Goal: Task Accomplishment & Management: Use online tool/utility

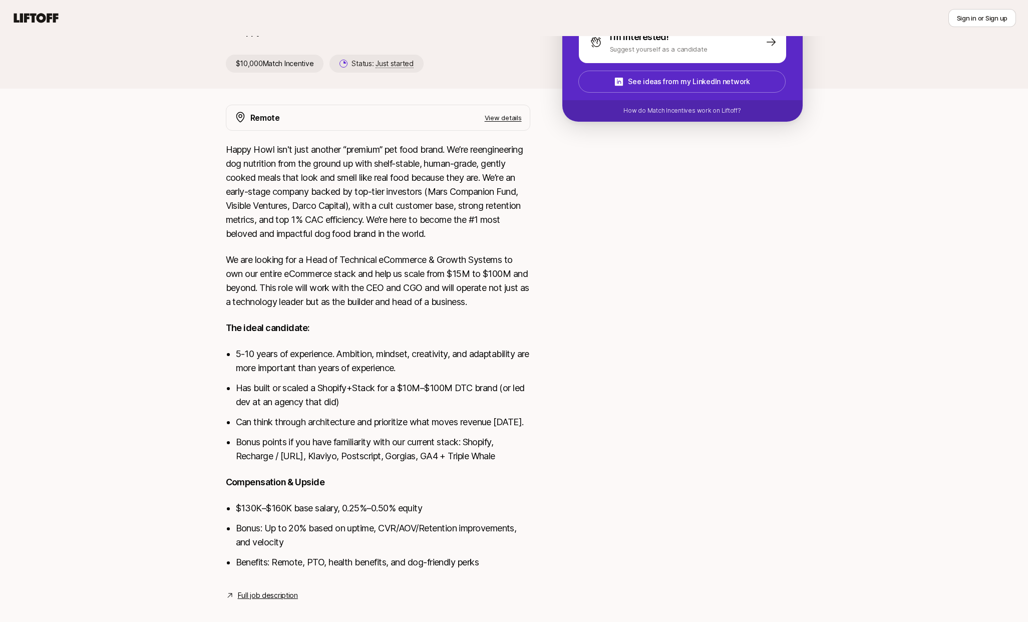
scroll to position [197, 0]
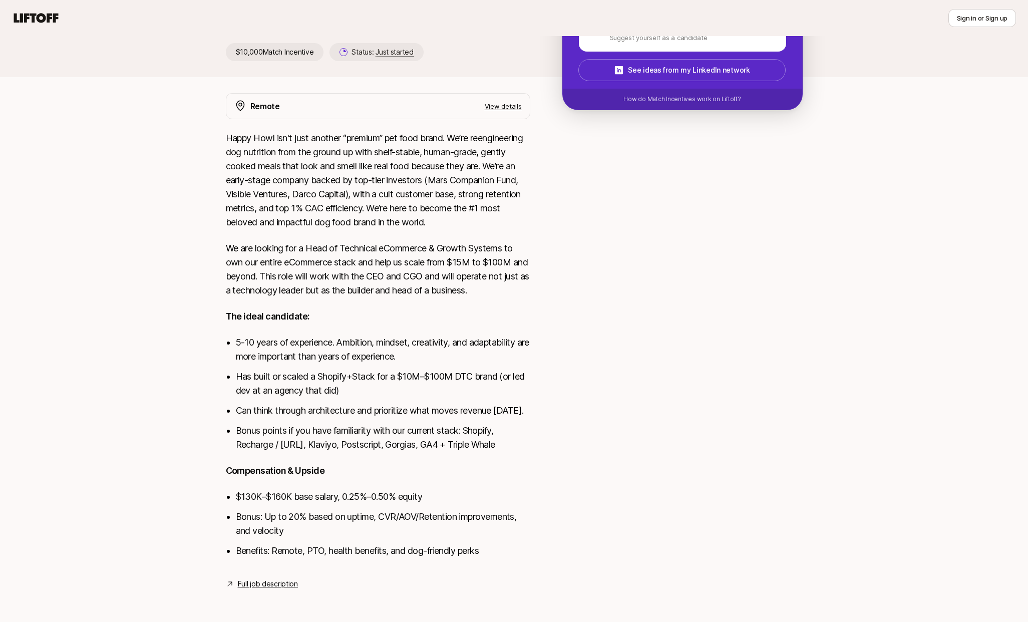
click at [278, 580] on link "Full job description" at bounding box center [268, 584] width 60 height 12
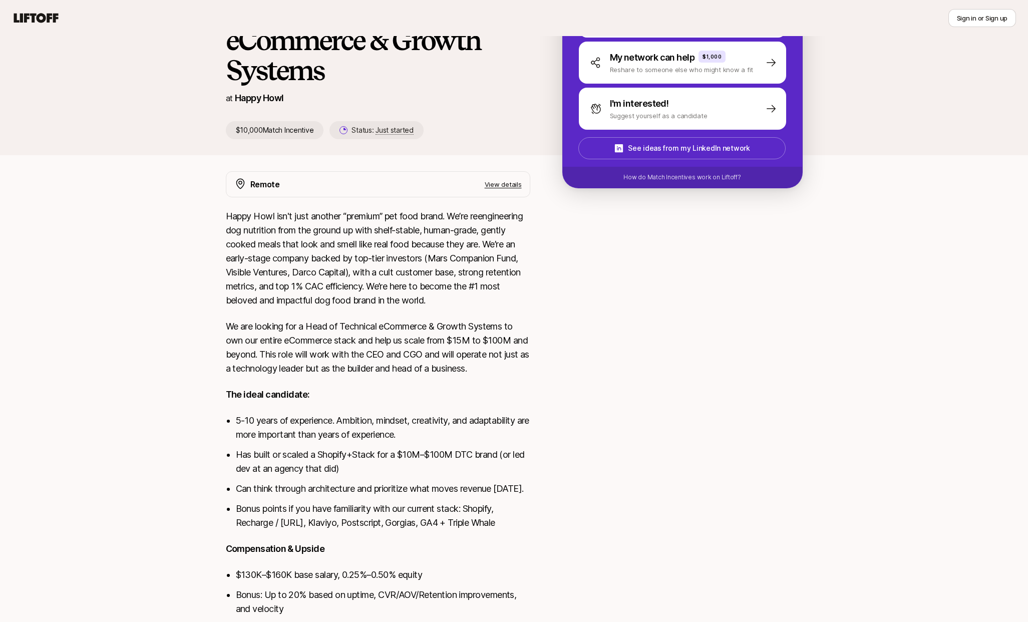
scroll to position [0, 0]
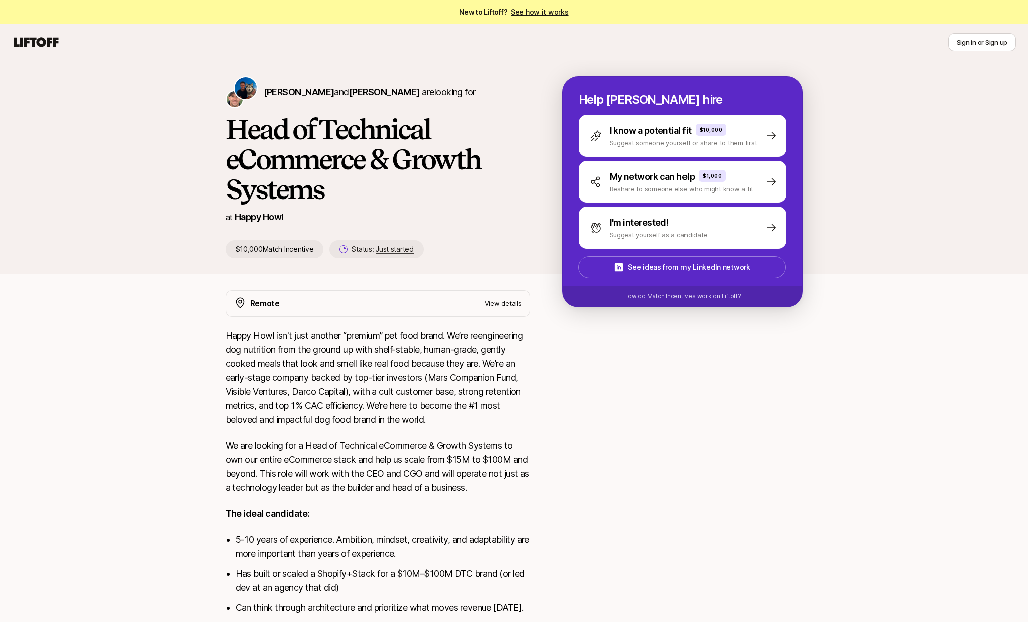
click at [277, 249] on p "$10,000 Match Incentive" at bounding box center [275, 249] width 98 height 18
click at [504, 302] on p "View details" at bounding box center [503, 304] width 37 height 10
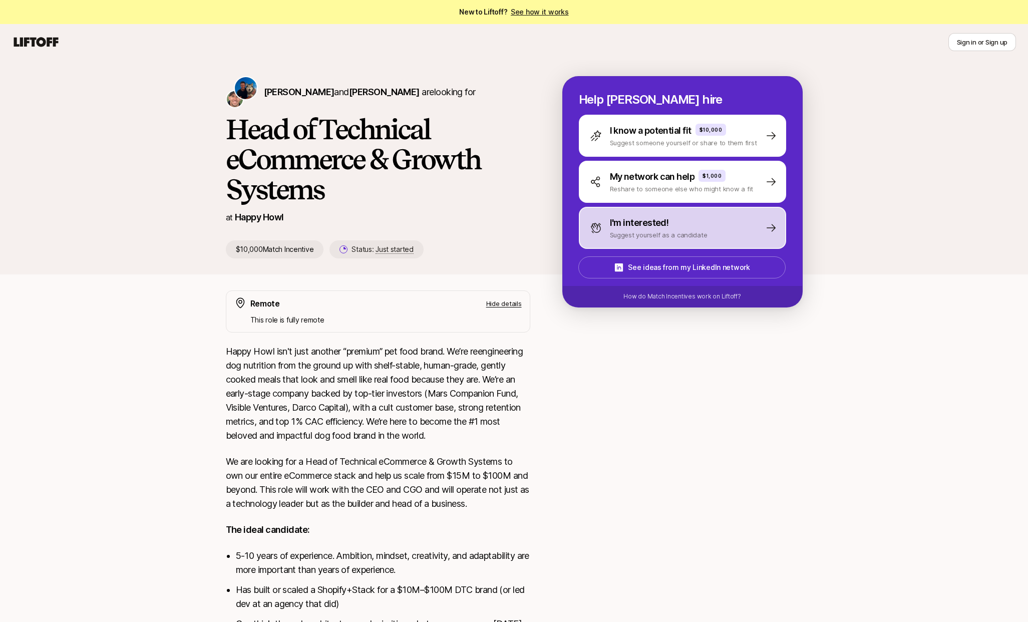
click at [700, 230] on p "Suggest yourself as a candidate" at bounding box center [659, 235] width 98 height 10
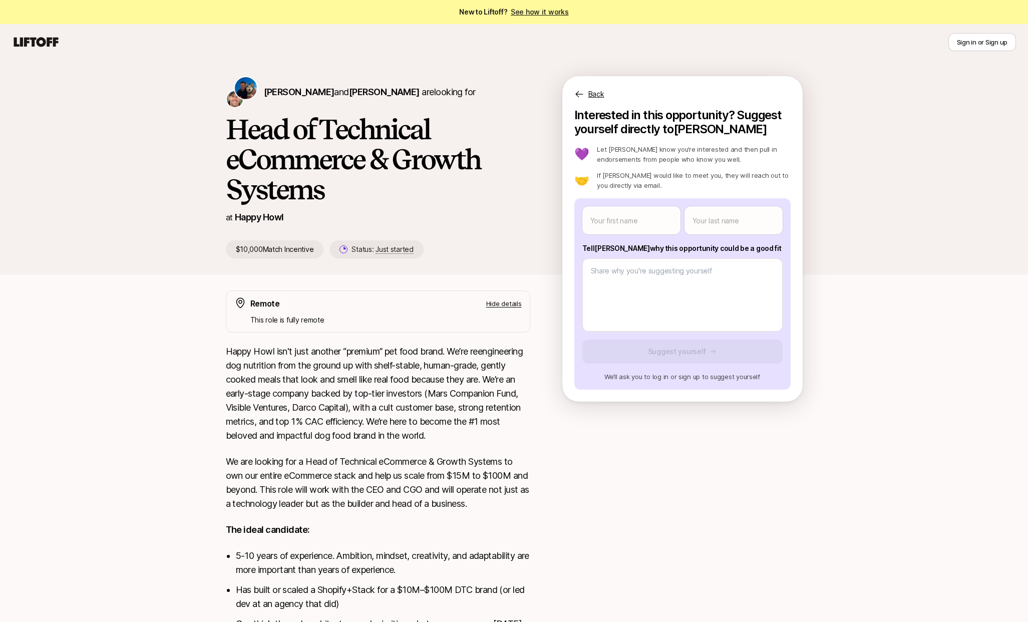
click at [580, 95] on icon at bounding box center [579, 94] width 10 height 10
